Goal: Navigation & Orientation: Find specific page/section

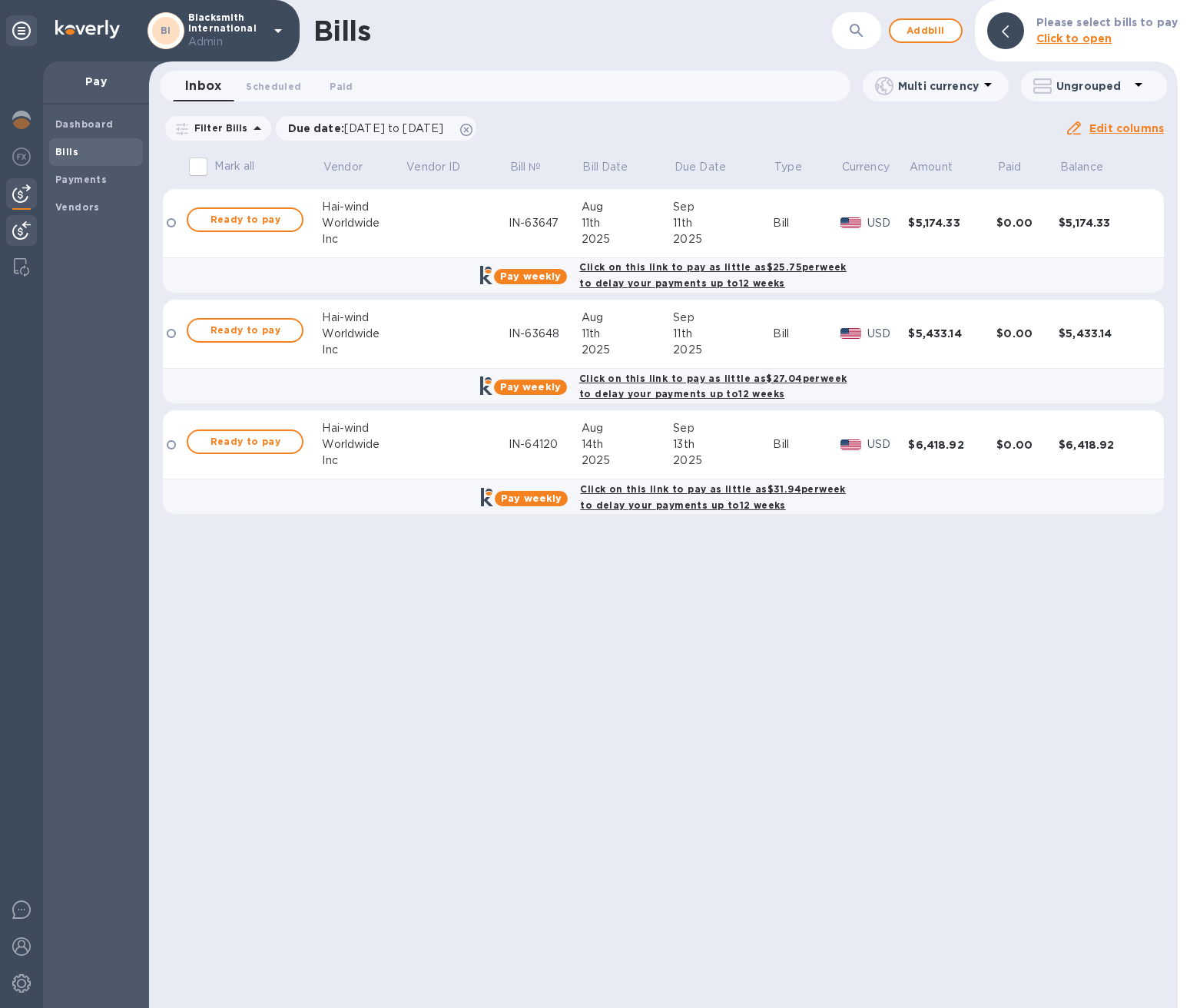
click at [22, 231] on img at bounding box center [21, 230] width 18 height 18
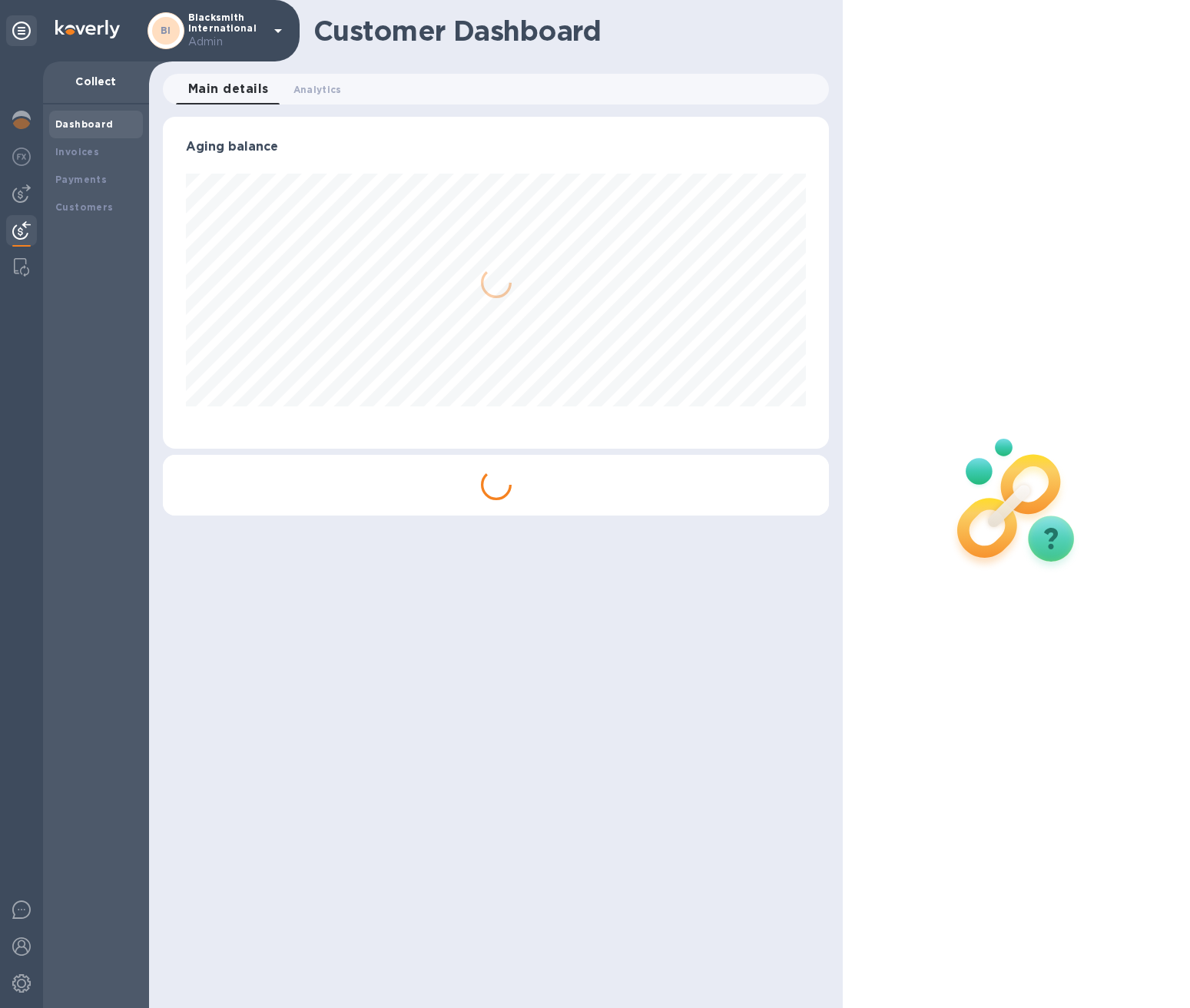
scroll to position [332, 667]
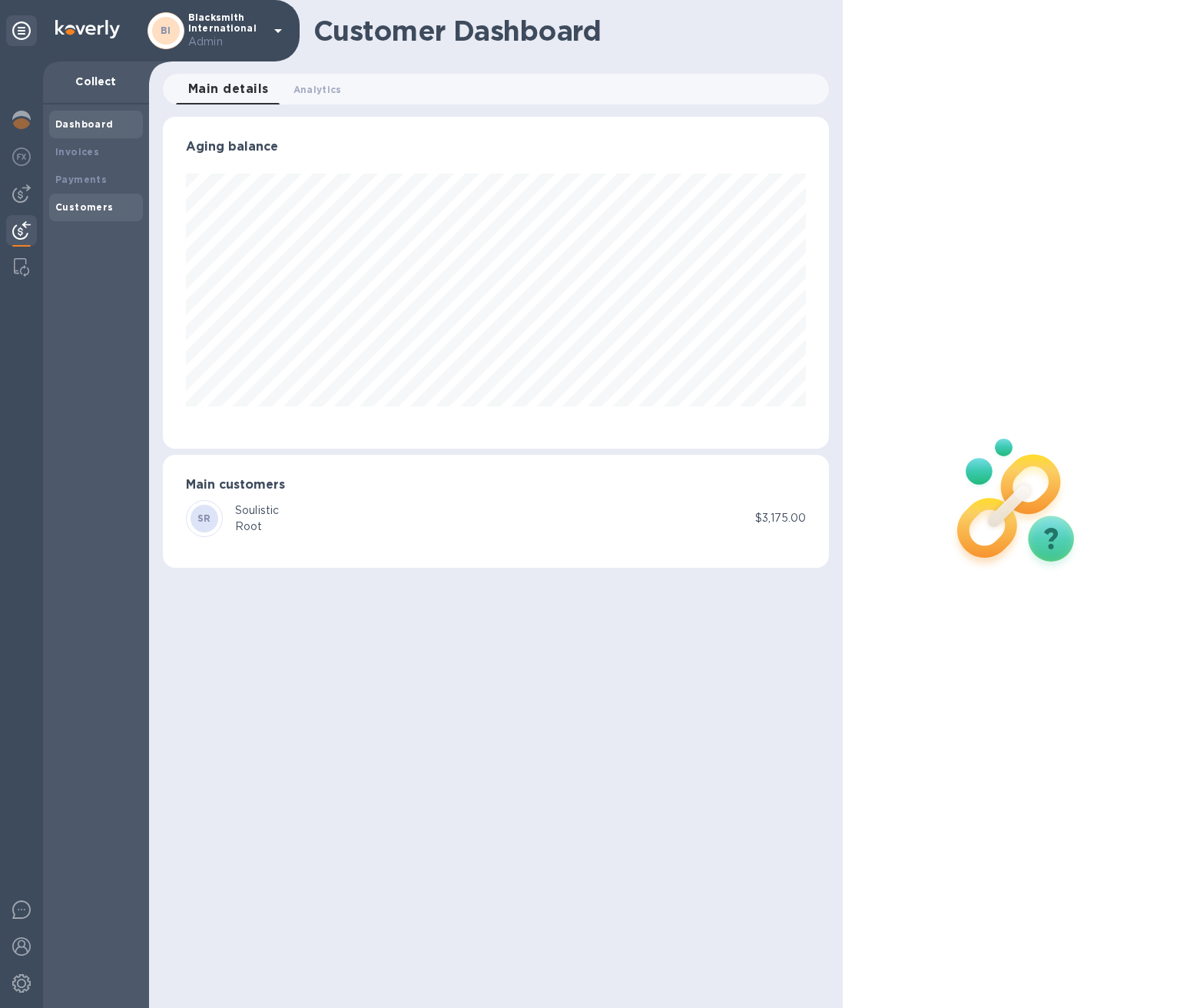
click at [95, 206] on b "Customers" at bounding box center [84, 207] width 59 height 11
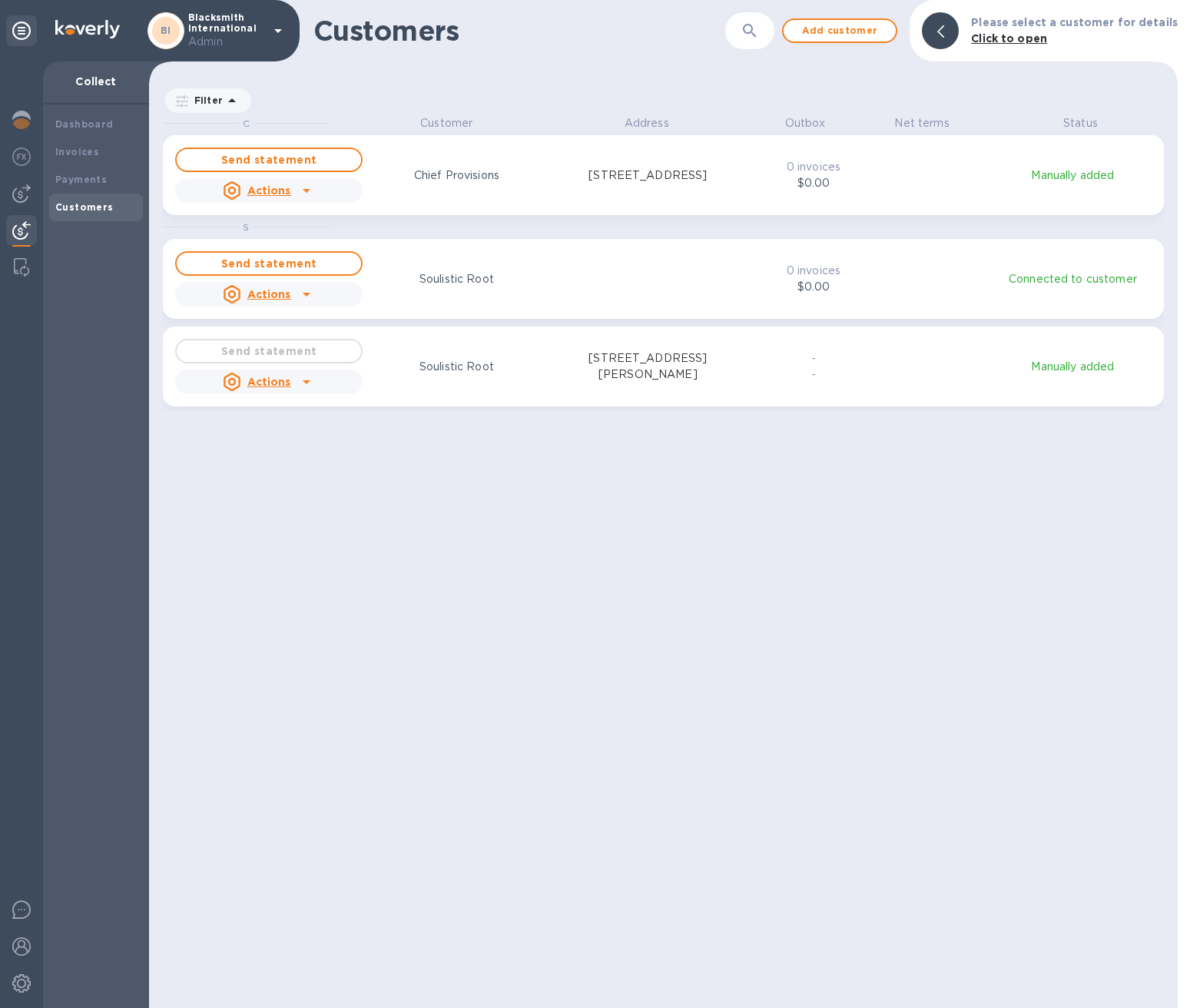
scroll to position [881, 1023]
click at [84, 173] on b "Payments" at bounding box center [81, 179] width 52 height 11
